Goal: Transaction & Acquisition: Purchase product/service

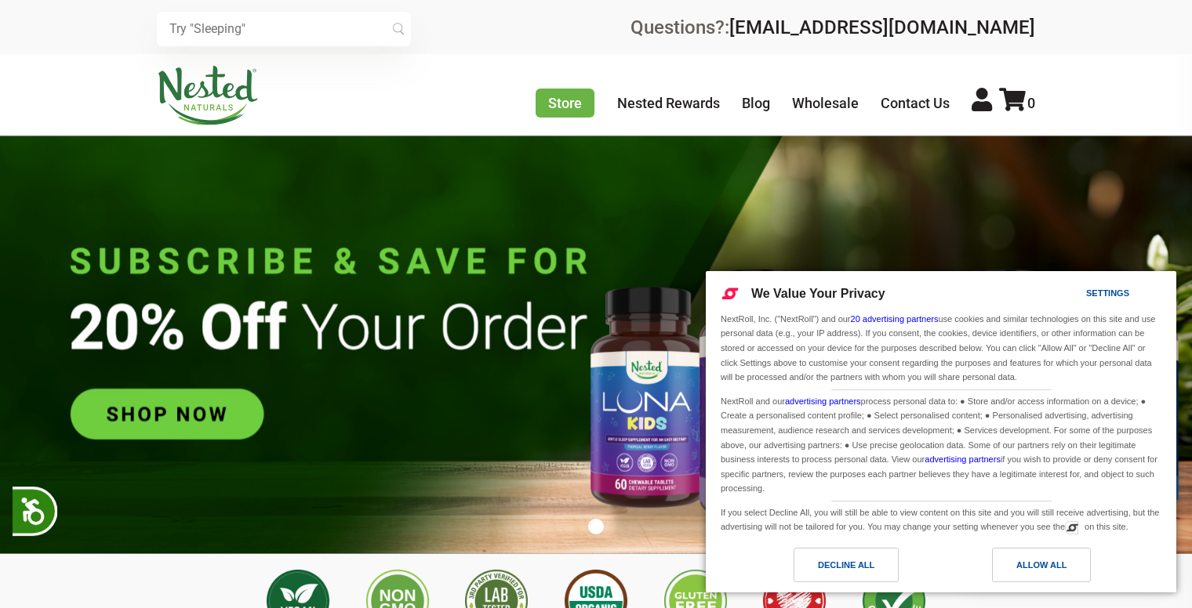
scroll to position [0, 275]
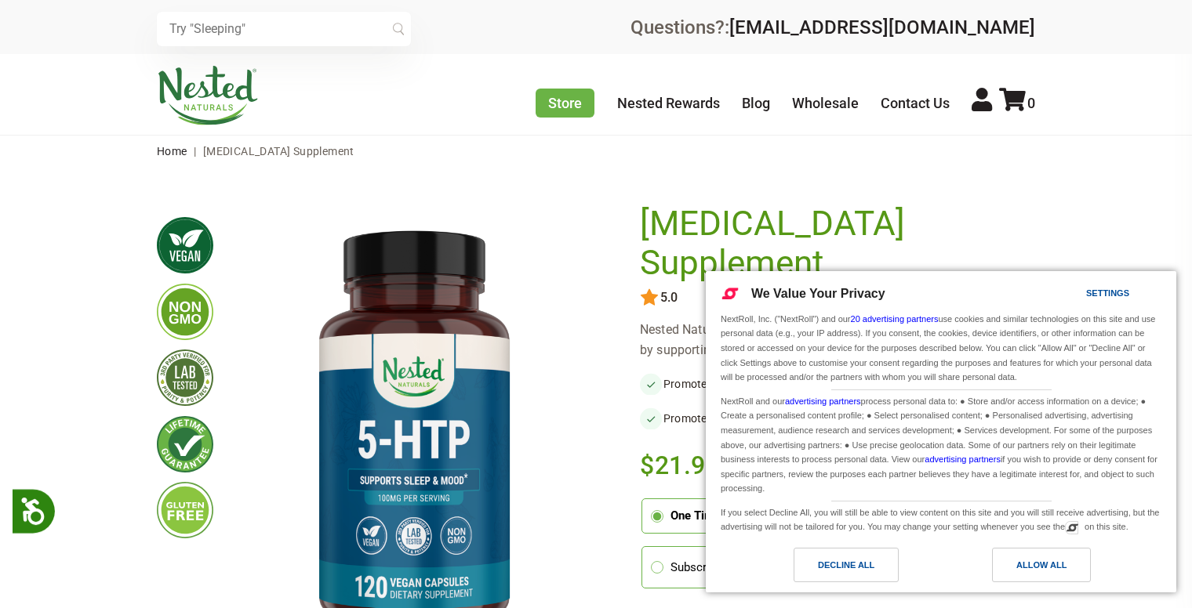
scroll to position [1217, 0]
